Goal: Book appointment/travel/reservation

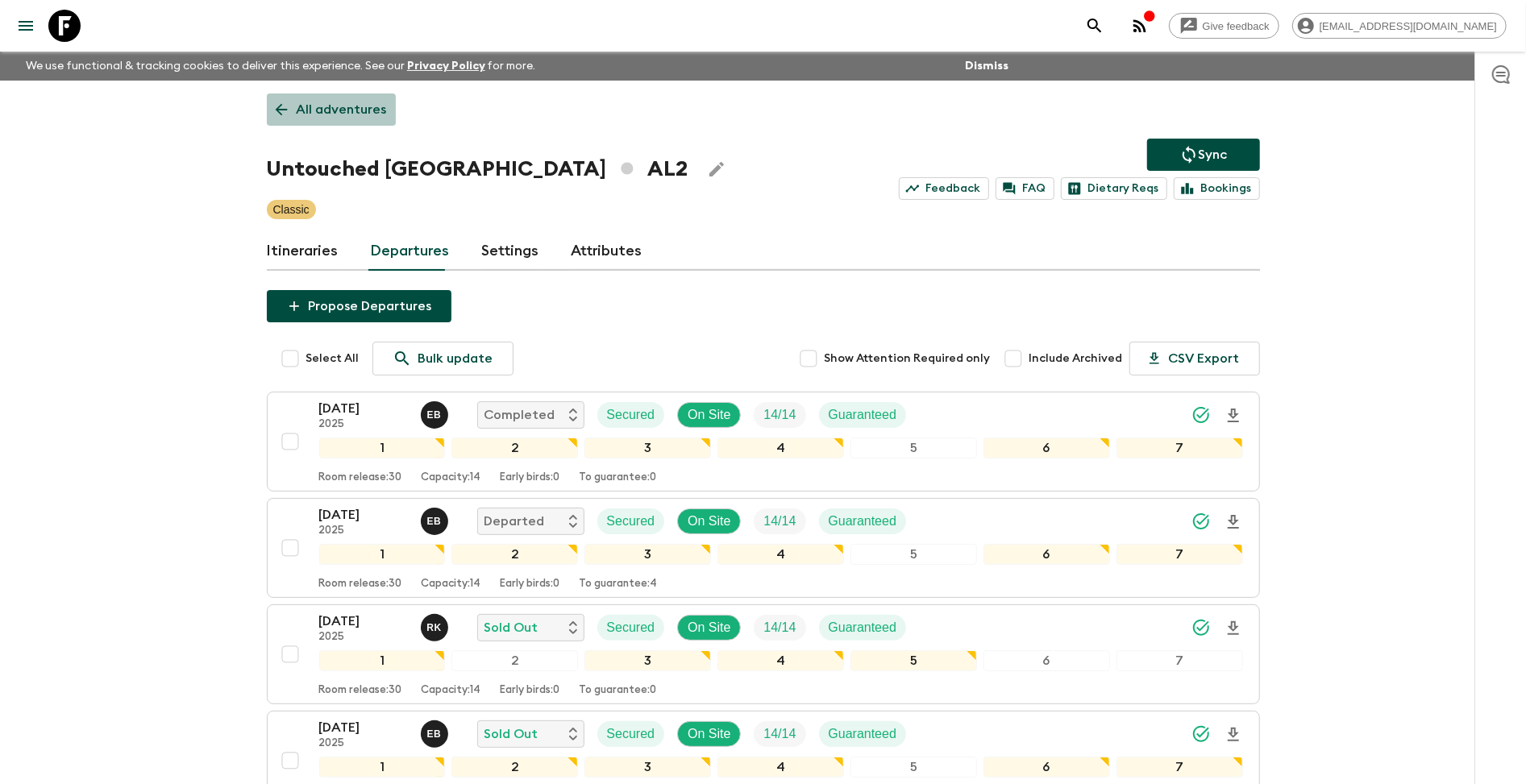
click at [343, 108] on p "All adventures" at bounding box center [342, 109] width 90 height 20
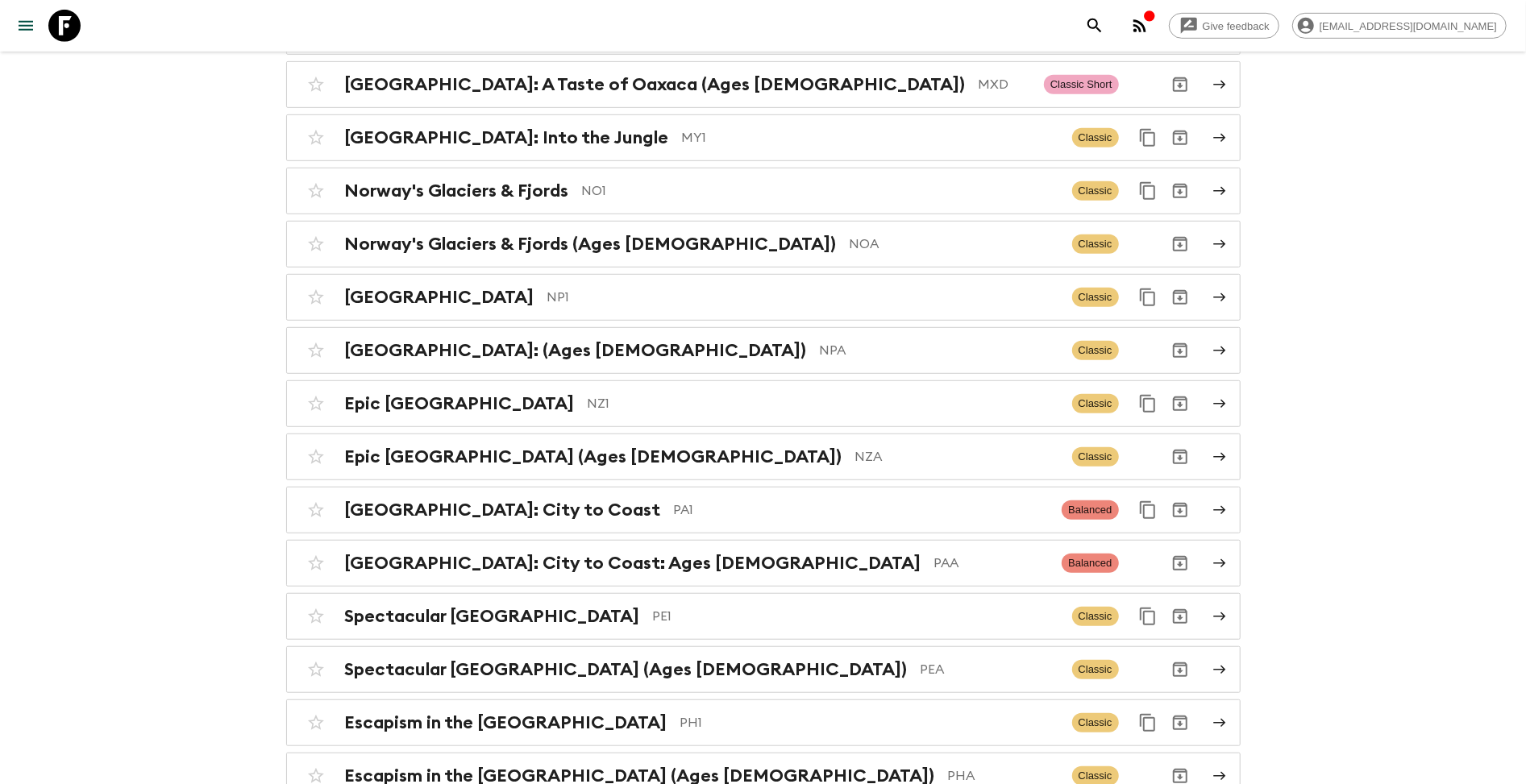
scroll to position [5042, 0]
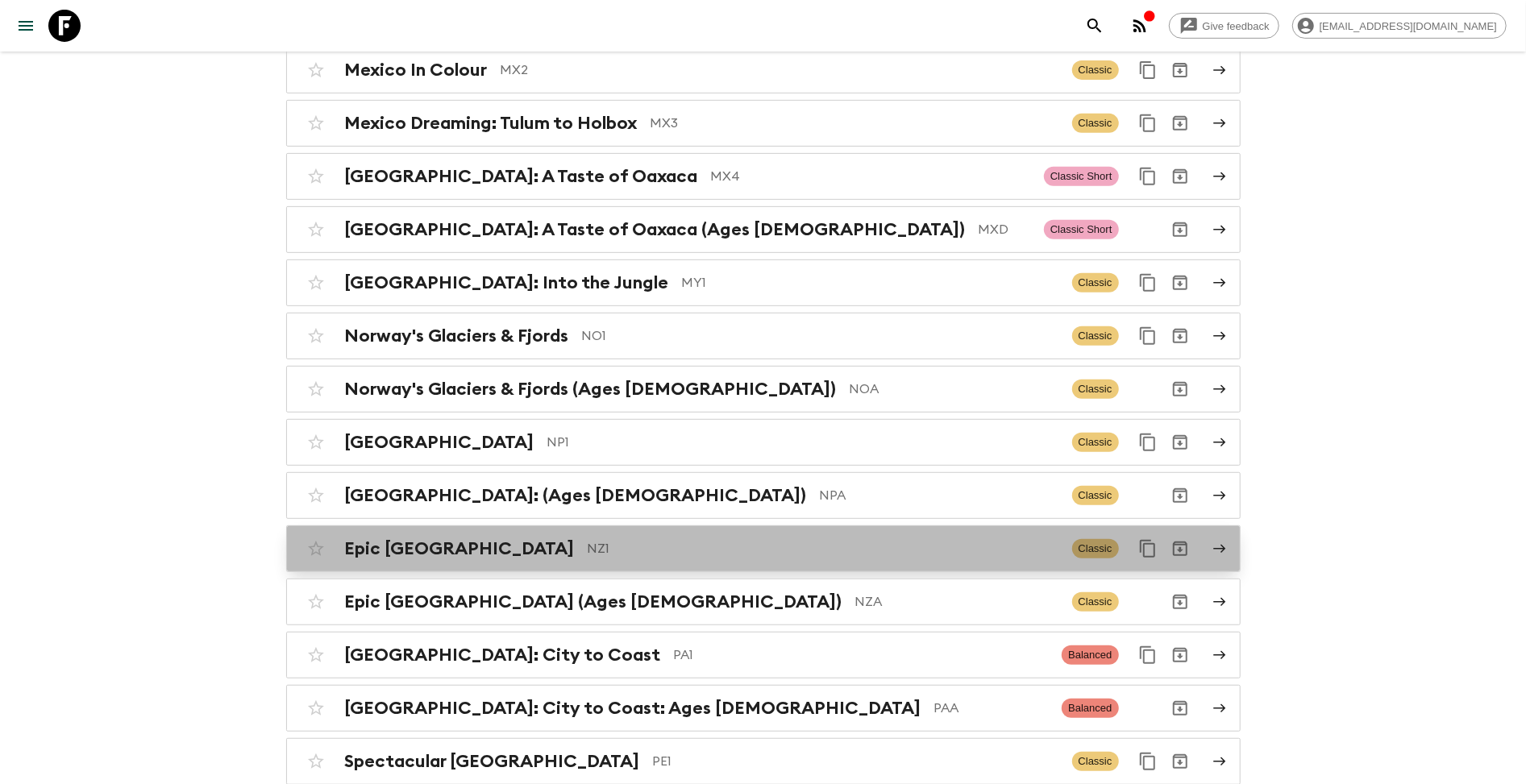
click at [1208, 525] on link "Epic New Zealand NZ1 Classic" at bounding box center [763, 548] width 954 height 46
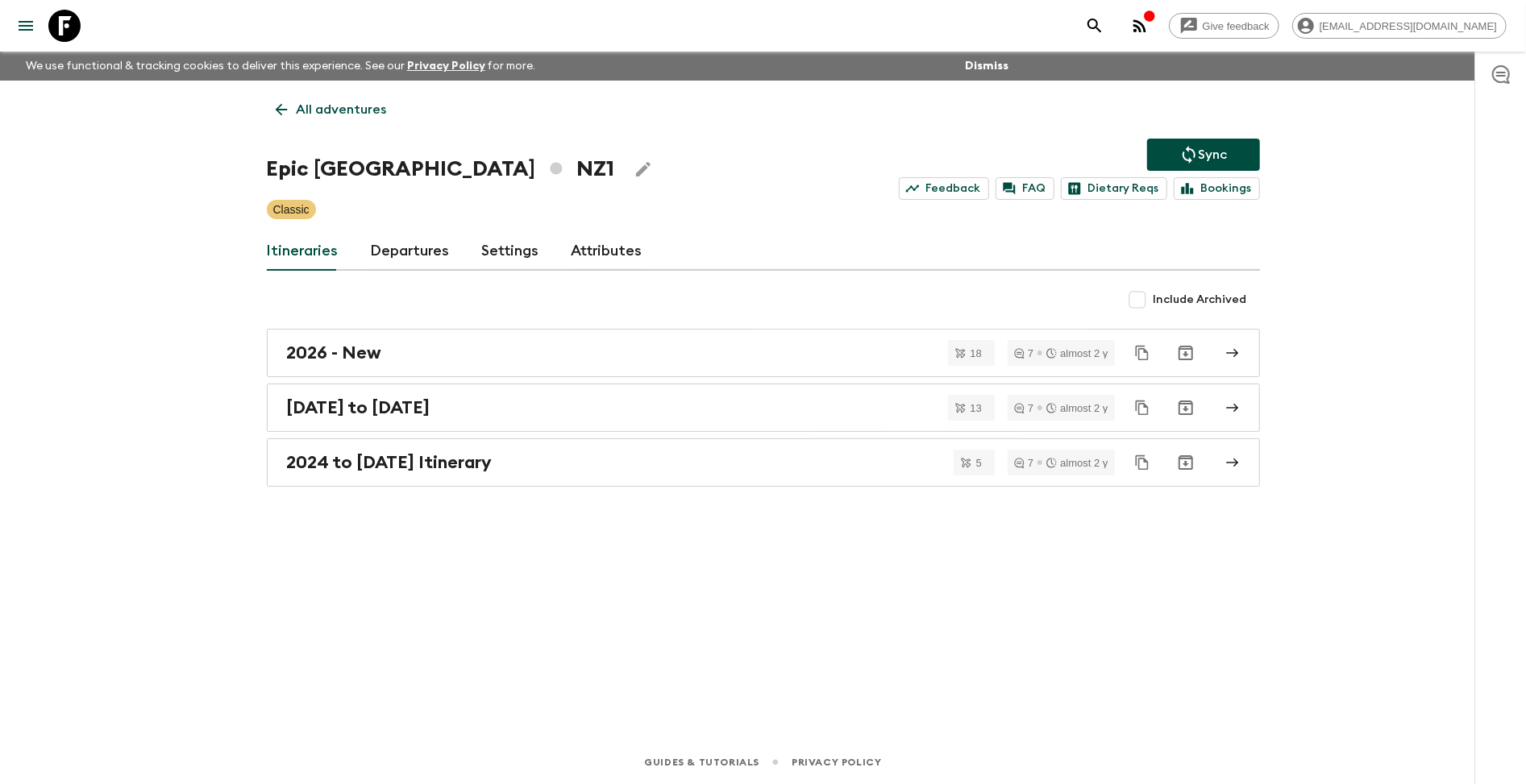
click at [389, 238] on link "Departures" at bounding box center [410, 250] width 79 height 39
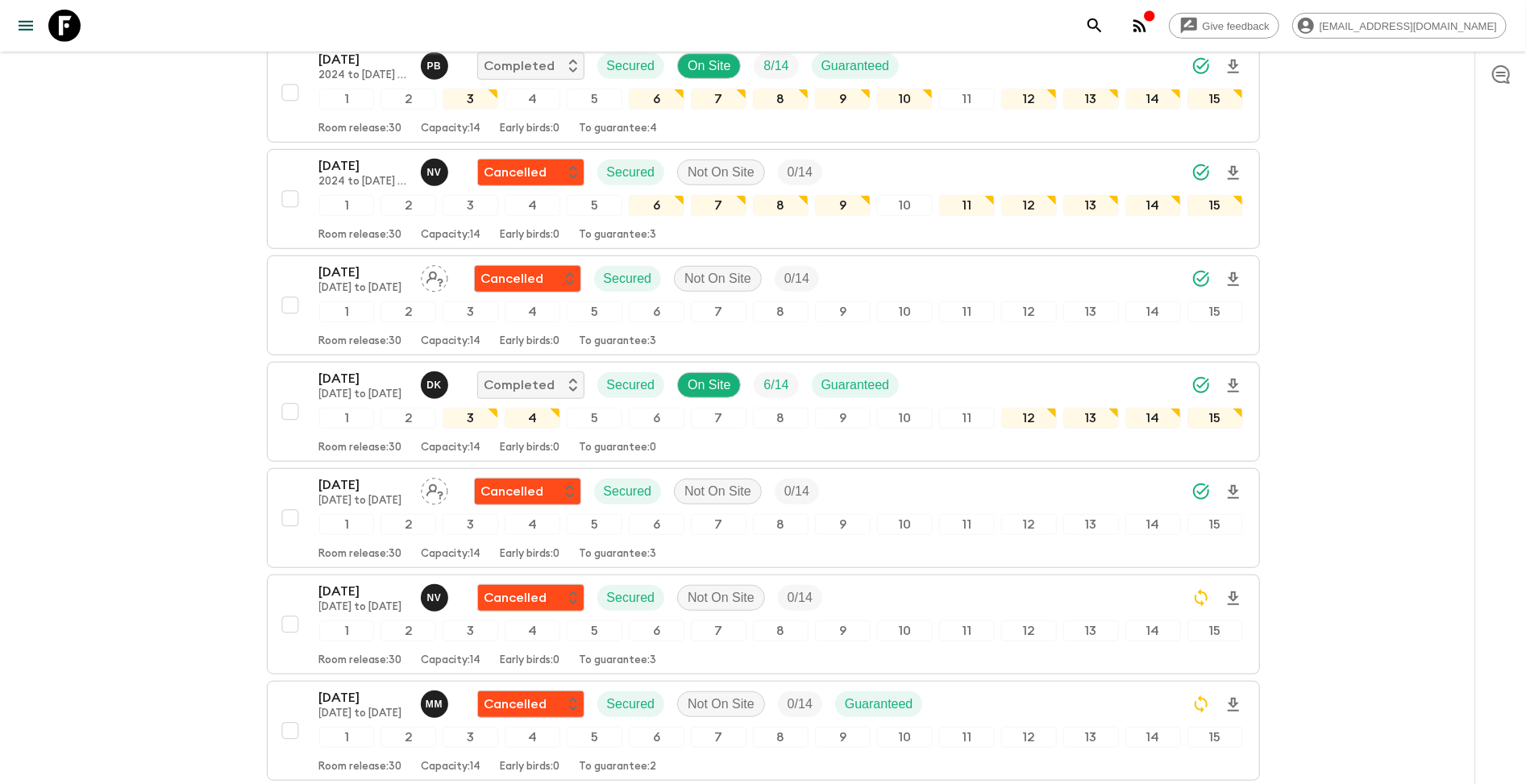
scroll to position [1349, 0]
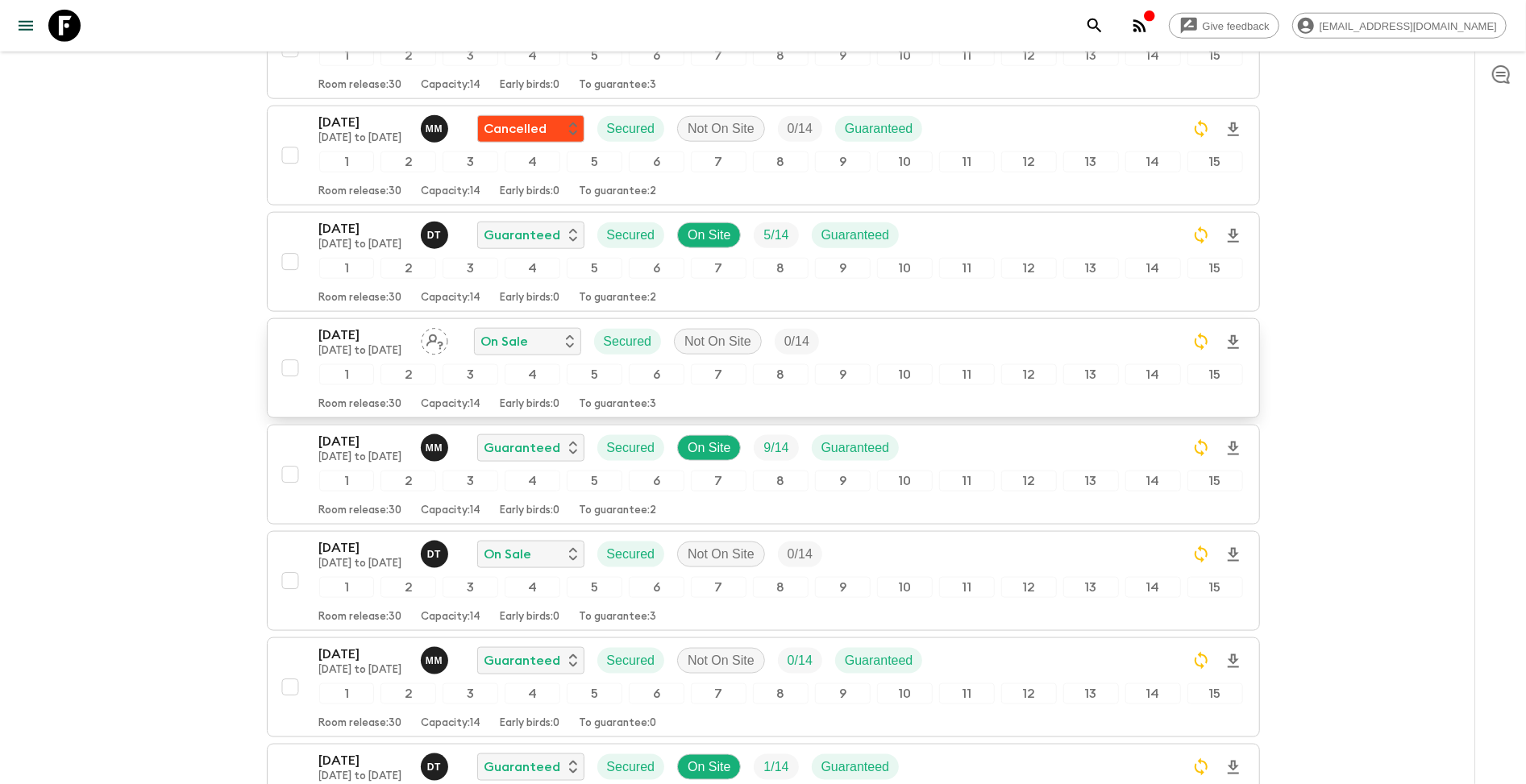
click at [905, 347] on div "[DATE] [DATE] to [DATE] On Sale Secured Not On Site 0 / 14" at bounding box center [781, 341] width 923 height 33
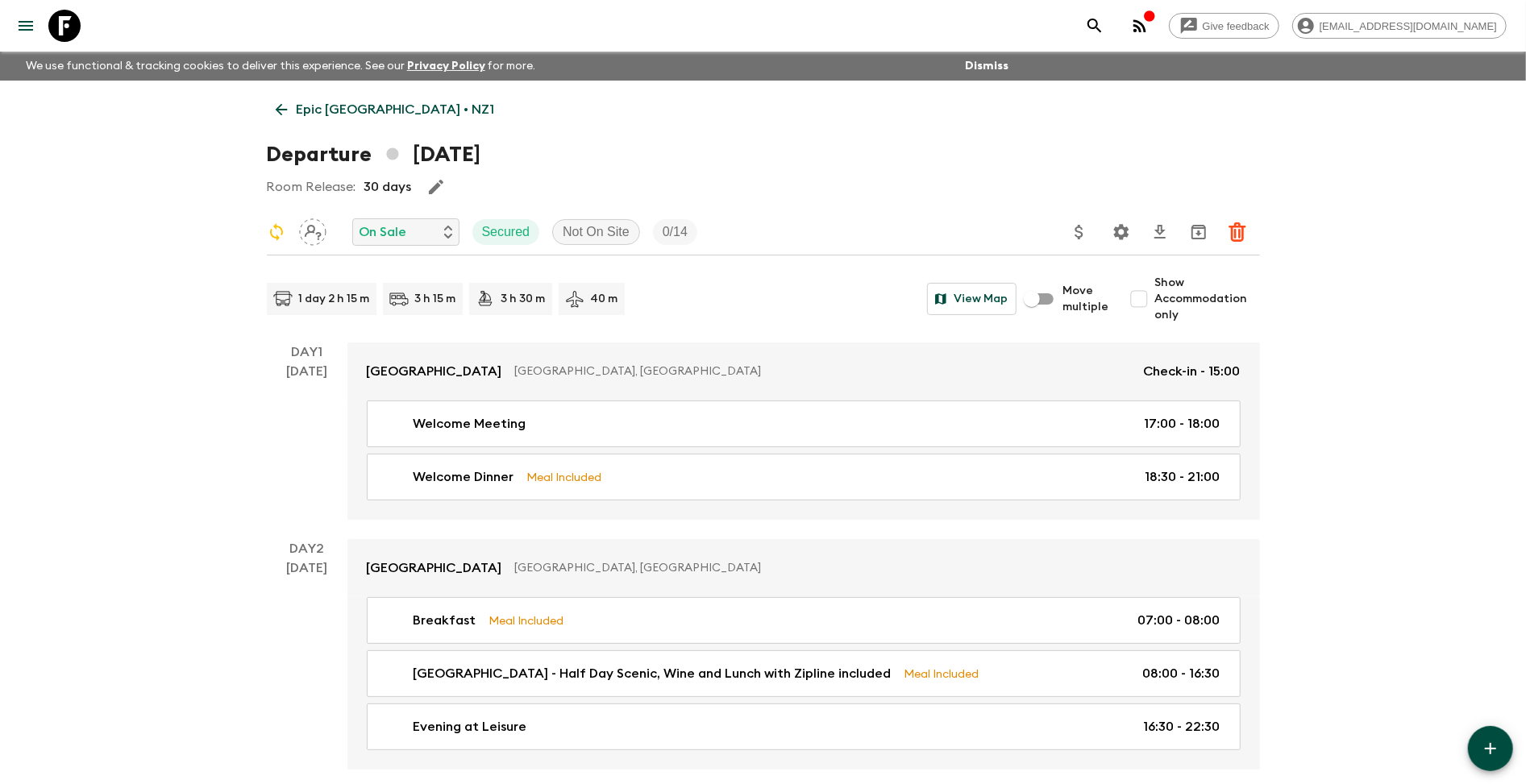
click at [300, 106] on p "Epic [GEOGRAPHIC_DATA] • NZ1" at bounding box center [396, 109] width 198 height 20
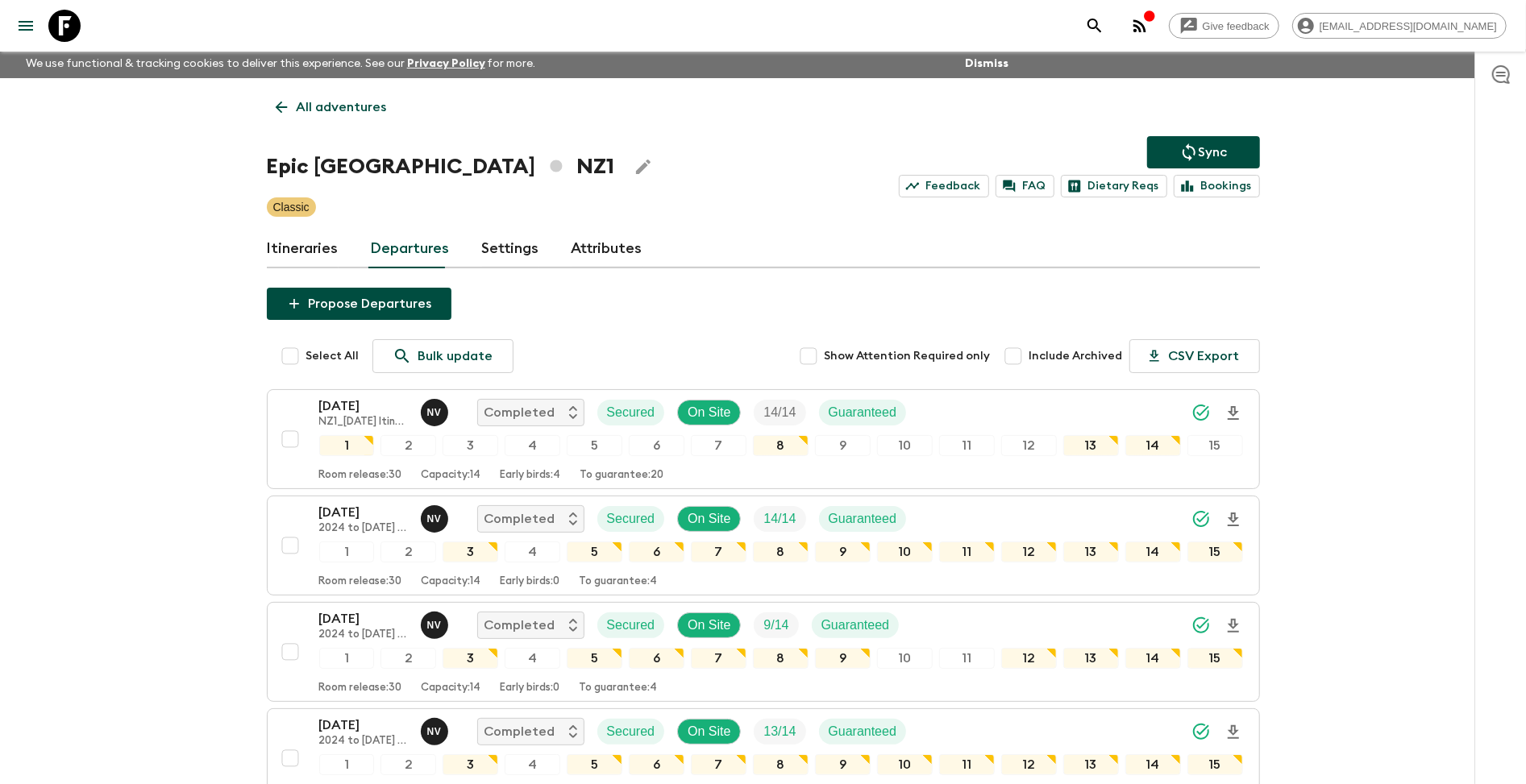
scroll to position [3, 0]
